Goal: Transaction & Acquisition: Book appointment/travel/reservation

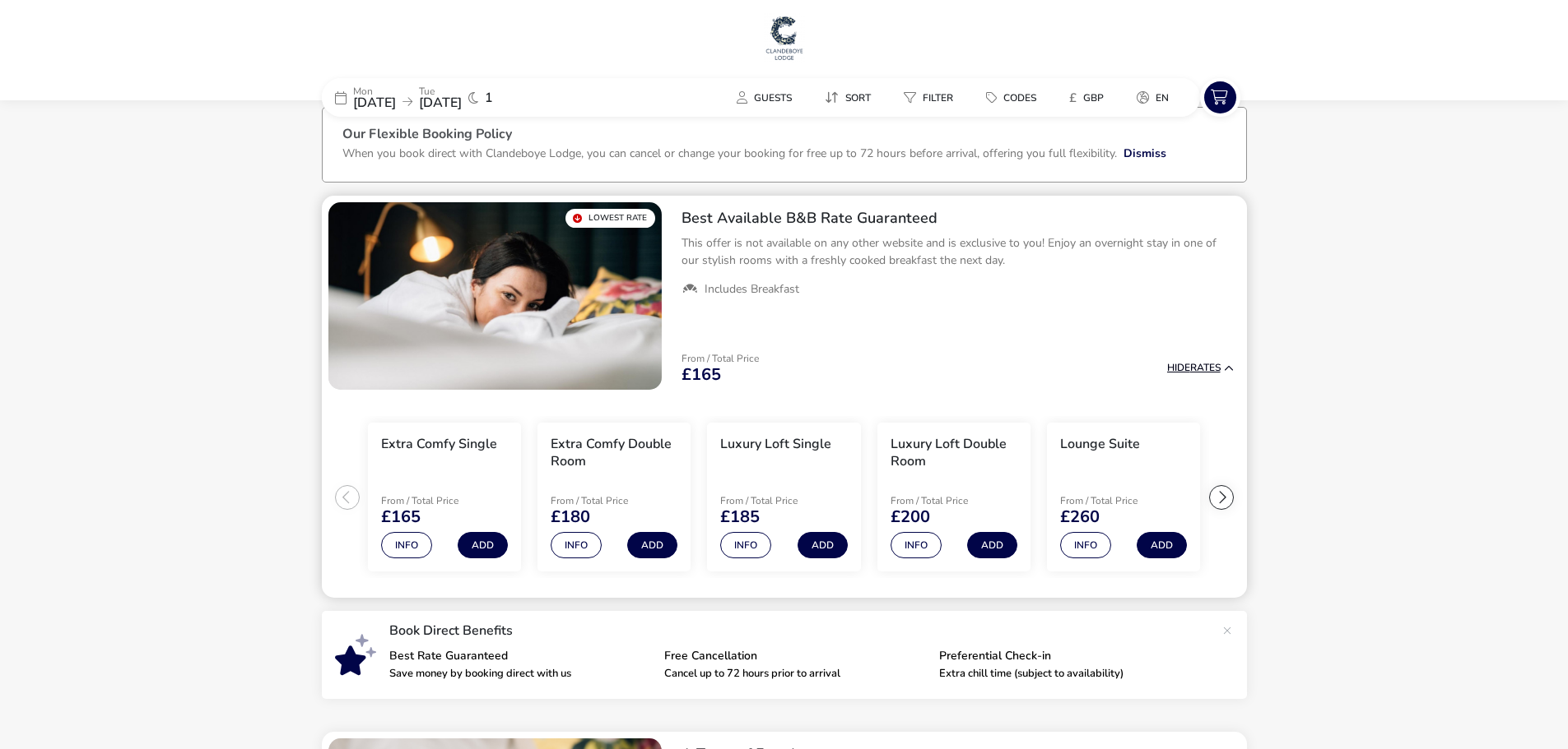
click at [1184, 388] on div "From / Total Price £165 Hide Rates" at bounding box center [957, 369] width 579 height 56
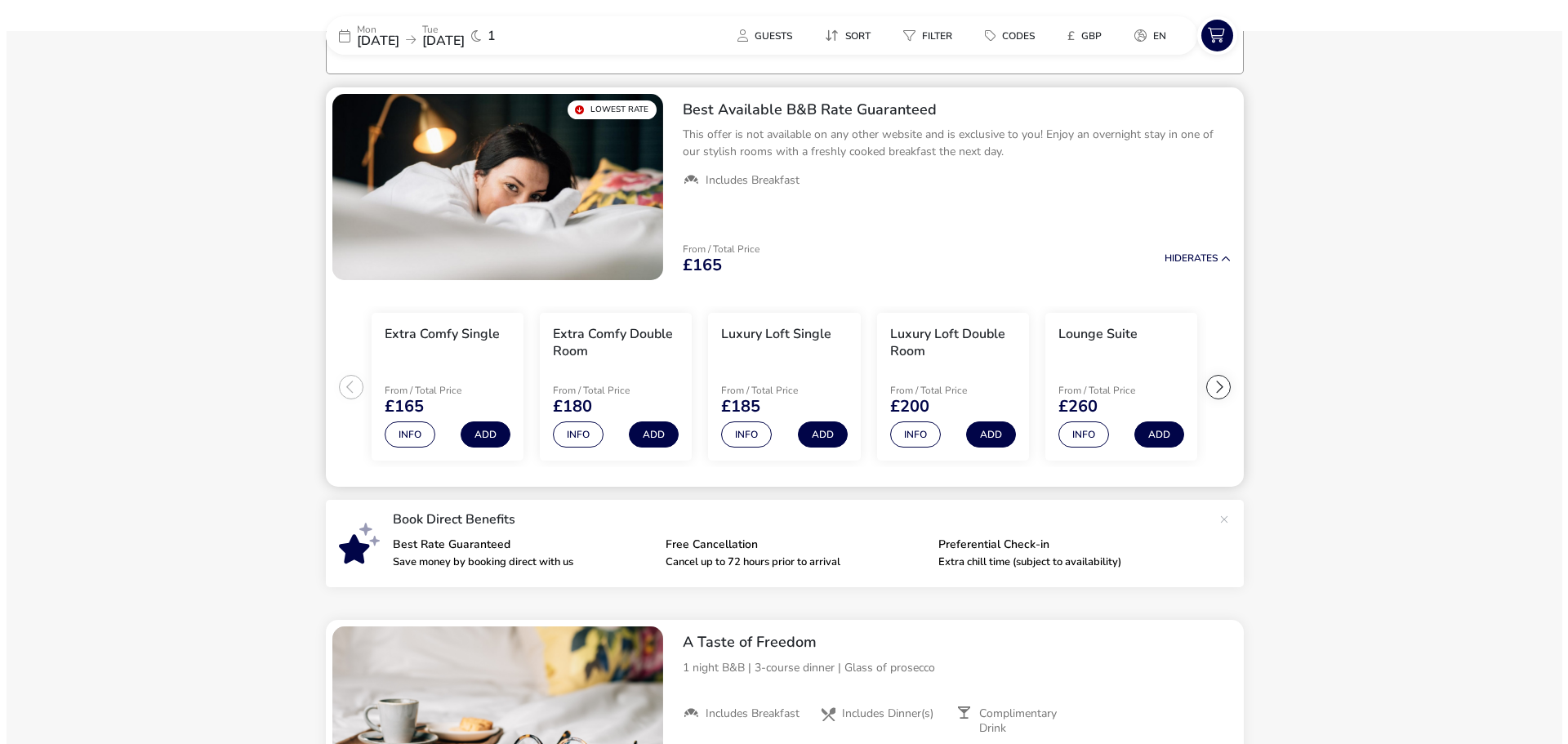
scroll to position [130, 0]
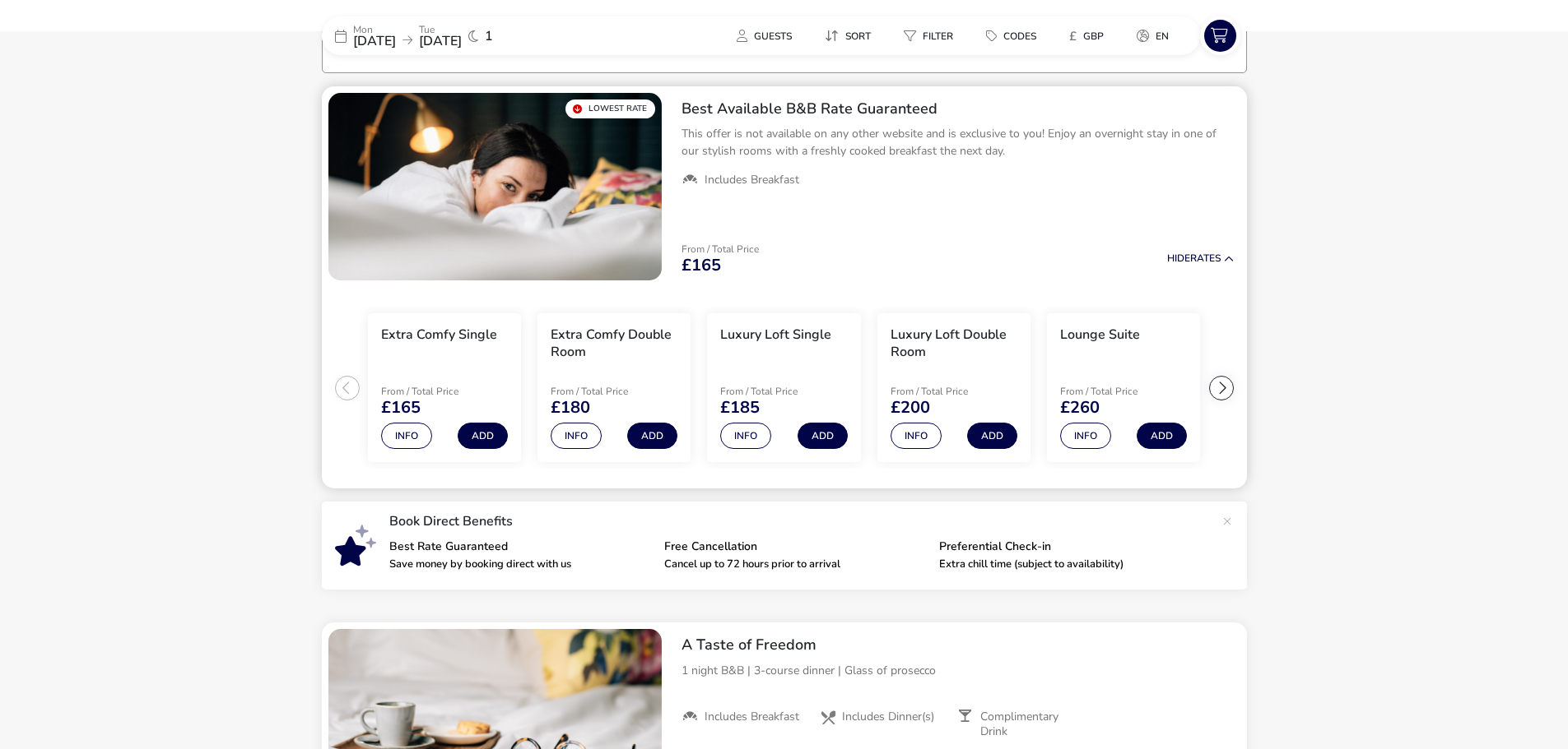
click at [1222, 388] on div at bounding box center [1221, 388] width 25 height 25
click at [913, 428] on button "Info" at bounding box center [915, 435] width 51 height 26
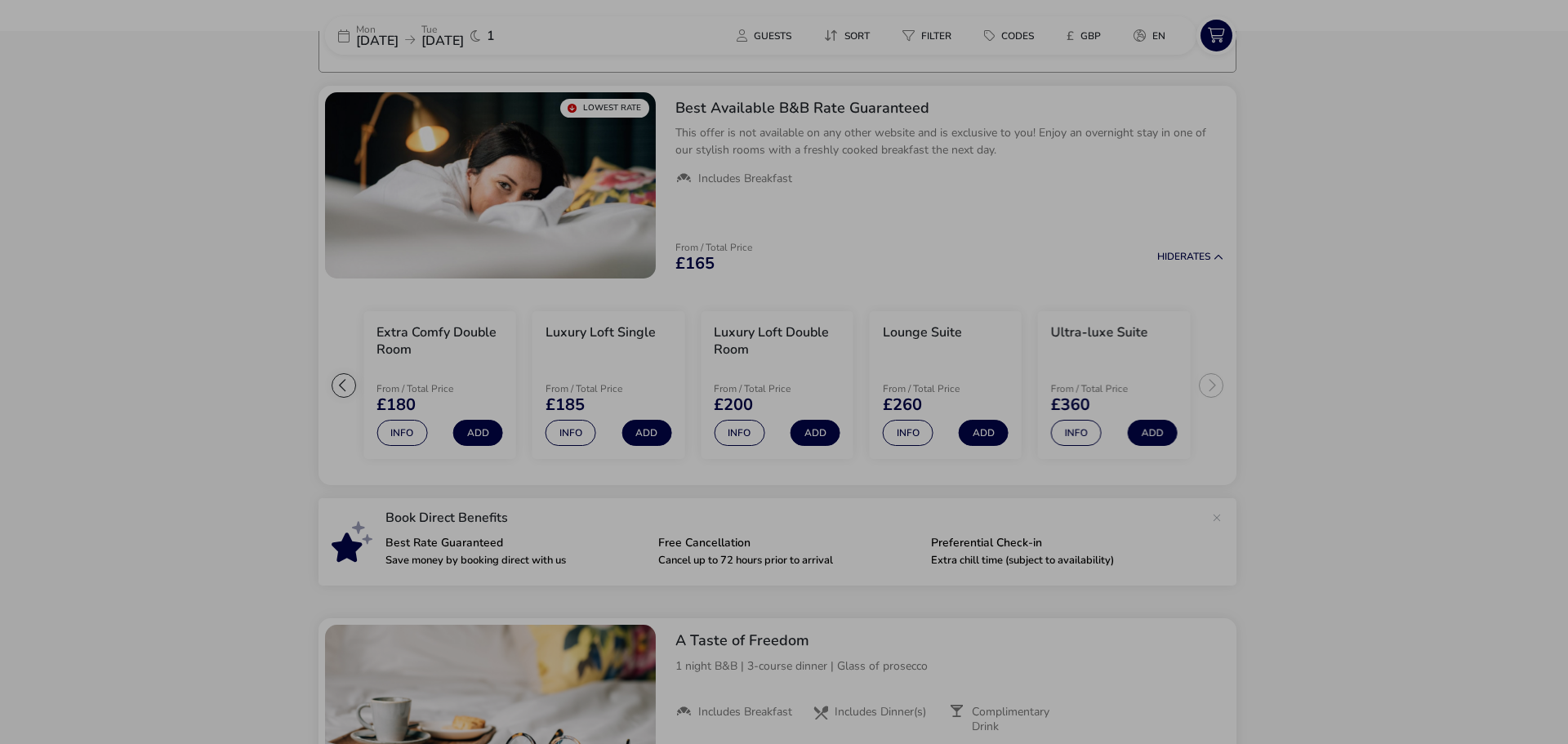
click at [1351, 235] on div "Lounge Suite Details Facilities Occupancy Unwind, recline, relax, take all the …" at bounding box center [784, 372] width 1568 height 744
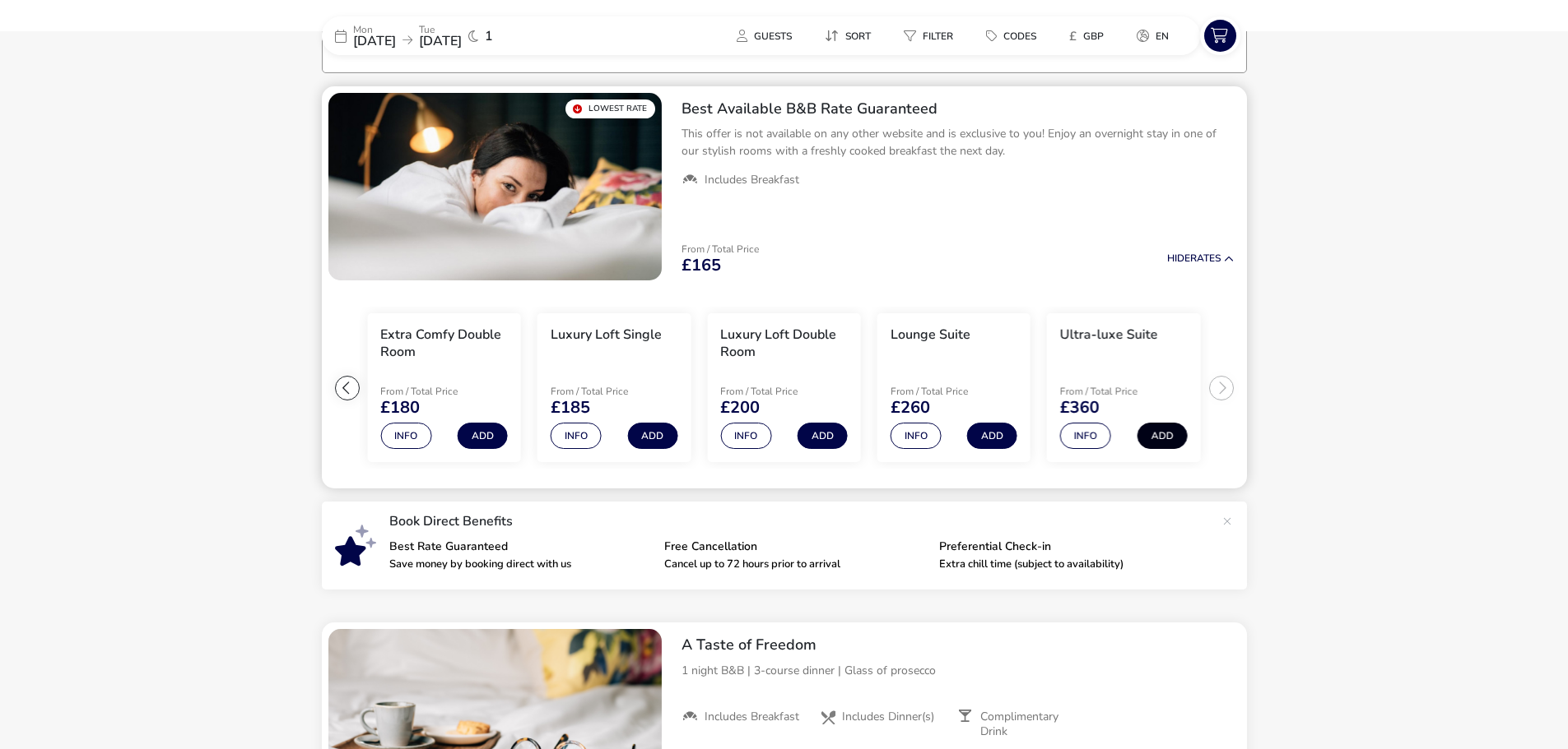
click at [1164, 443] on button "Add" at bounding box center [1162, 435] width 50 height 26
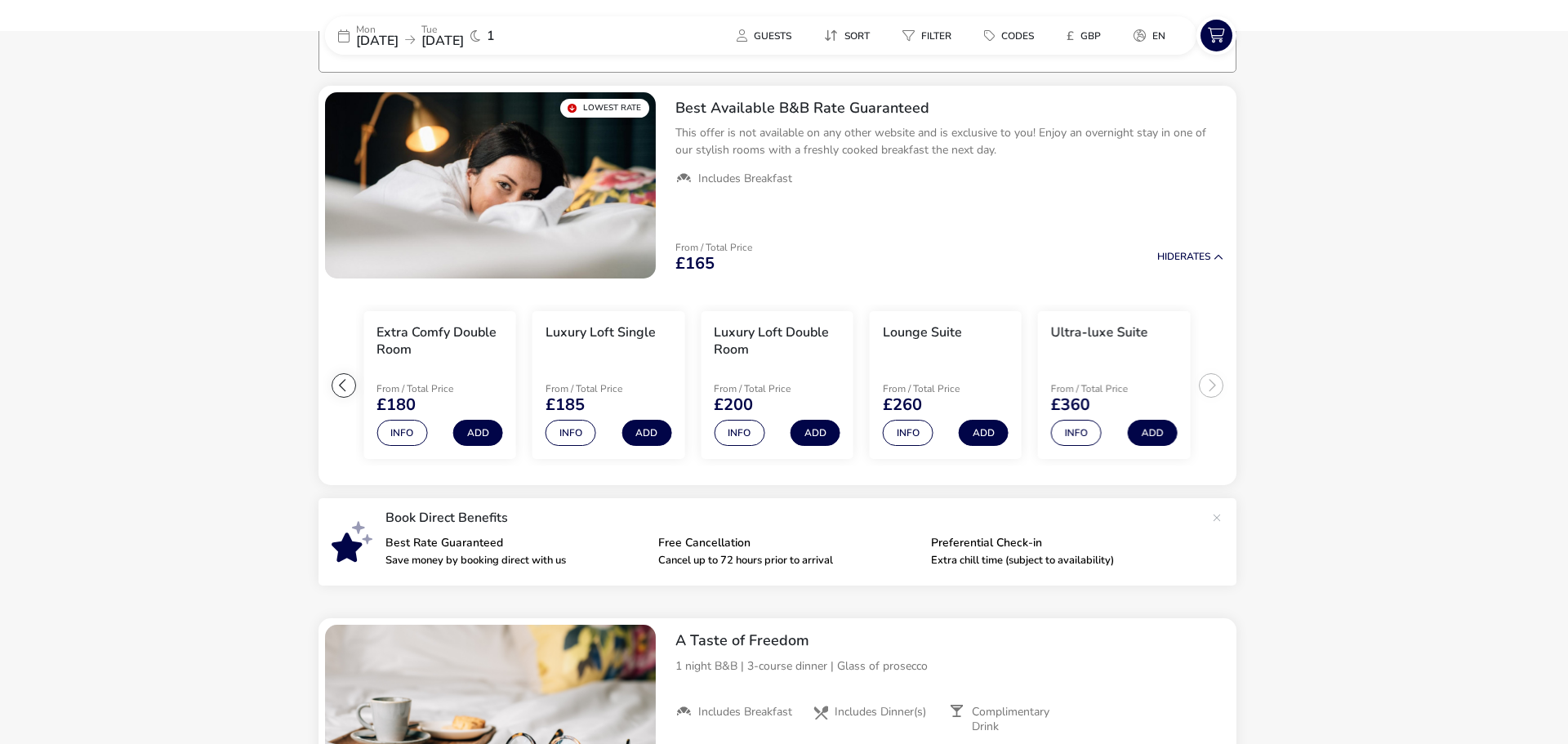
click at [1377, 546] on div "Ultra-luxe Suite Best Available B&B Rate Guaranteed Guests (max 2) Adult (max 2…" at bounding box center [784, 372] width 1568 height 744
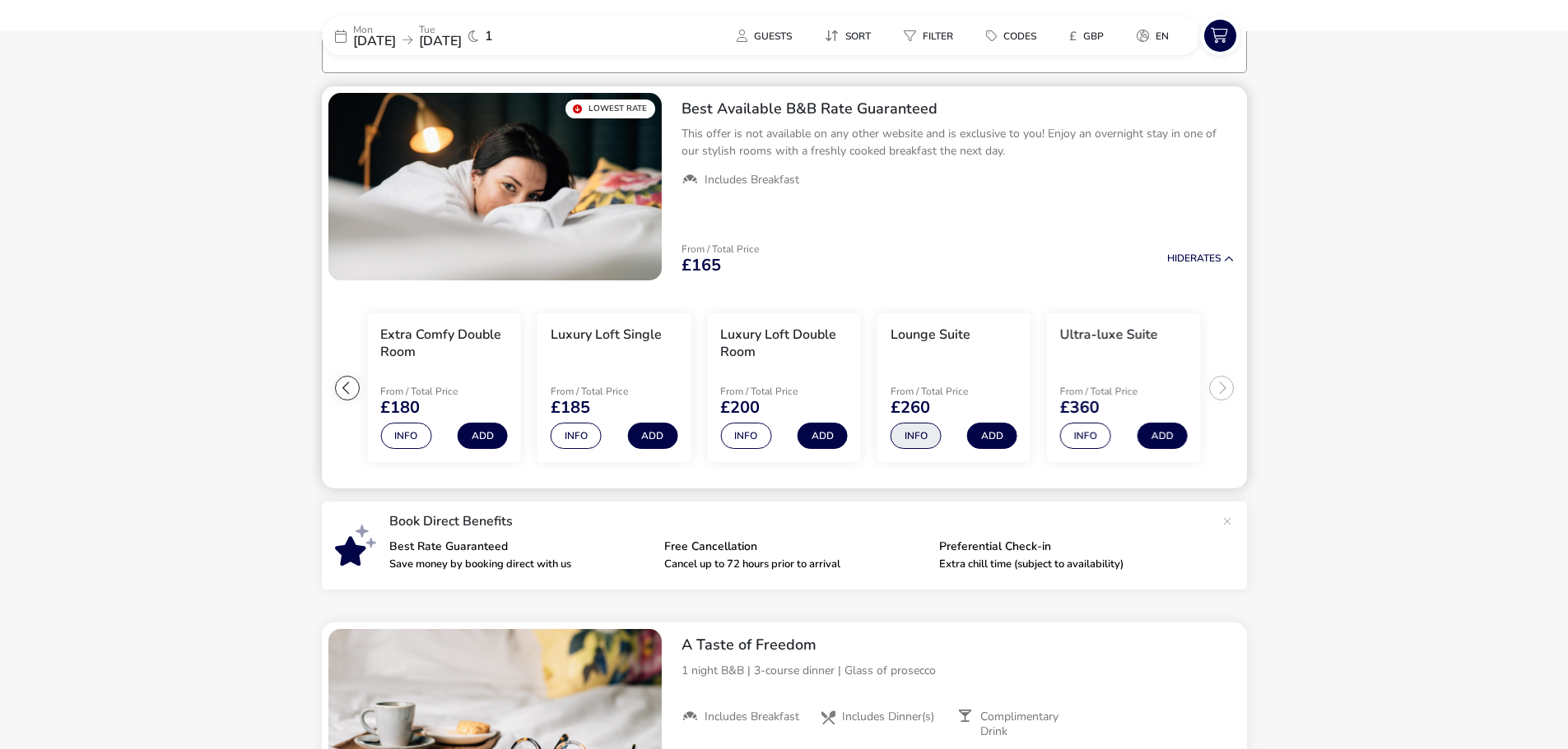
click at [913, 430] on button "Info" at bounding box center [915, 435] width 51 height 26
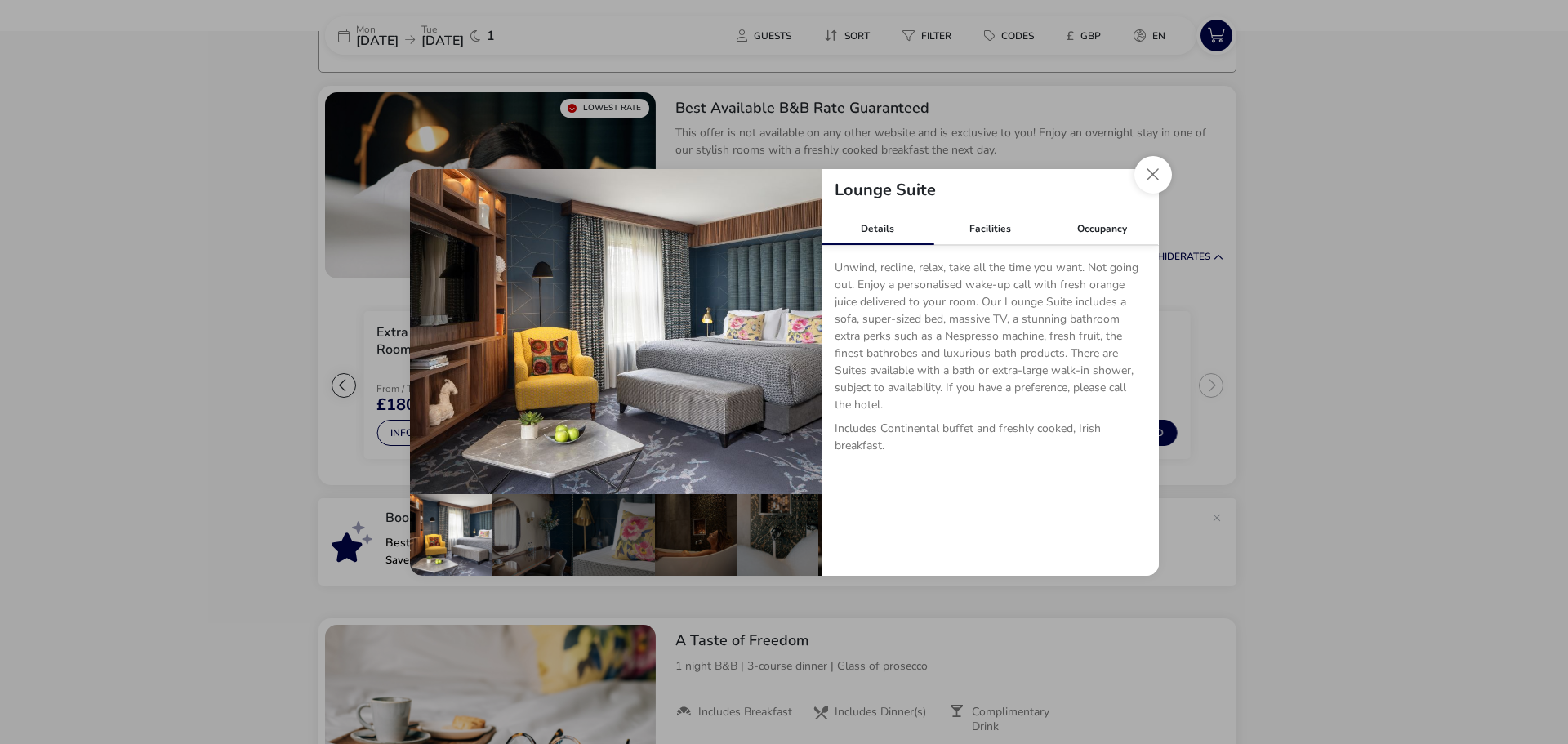
click at [1074, 212] on div "Occupancy" at bounding box center [1102, 228] width 113 height 32
